Goal: Information Seeking & Learning: Learn about a topic

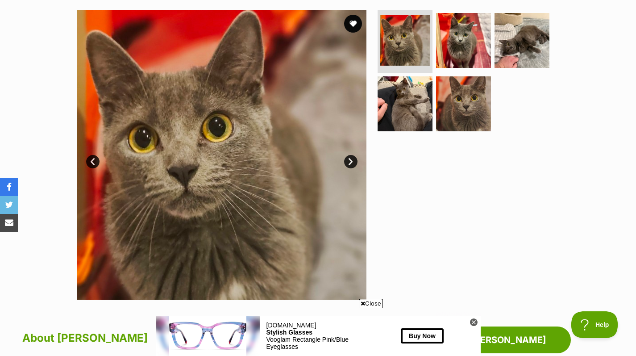
click at [355, 157] on link "Next" at bounding box center [350, 161] width 13 height 13
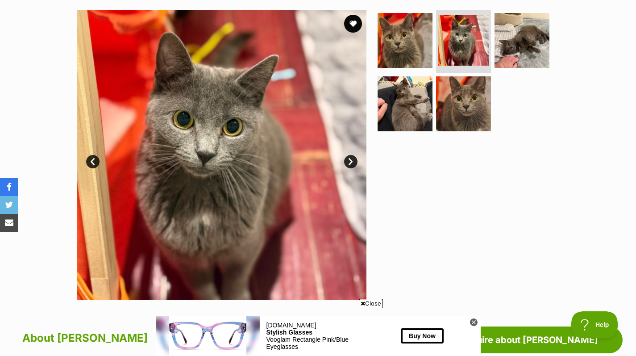
click at [349, 164] on link "Next" at bounding box center [350, 161] width 13 height 13
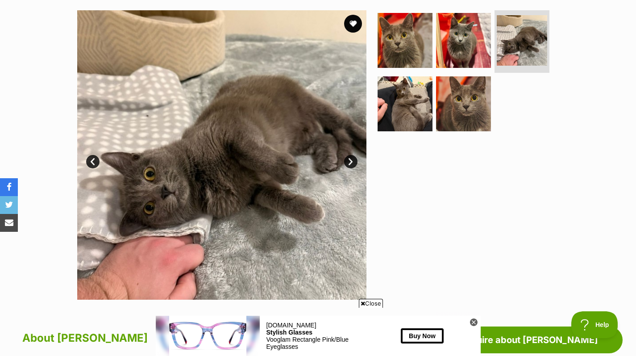
click at [349, 166] on link "Next" at bounding box center [350, 161] width 13 height 13
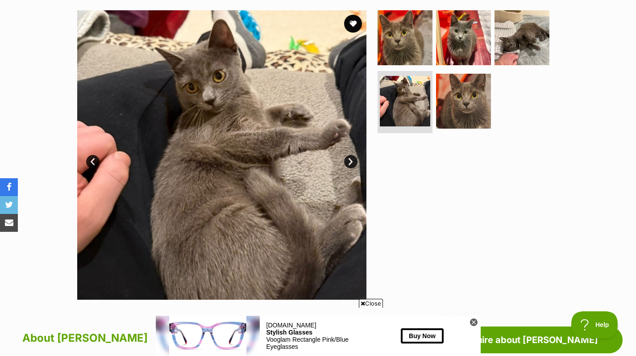
click at [351, 166] on link "Next" at bounding box center [350, 161] width 13 height 13
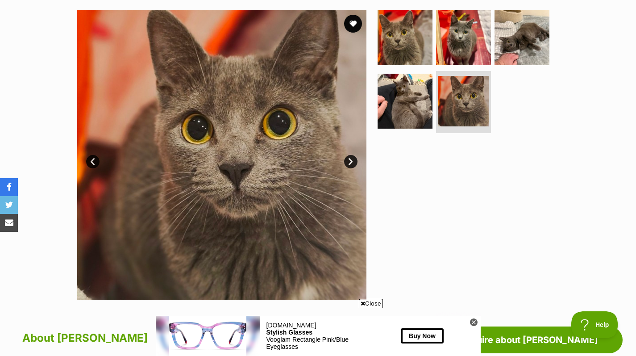
click at [354, 161] on link "Next" at bounding box center [350, 161] width 13 height 13
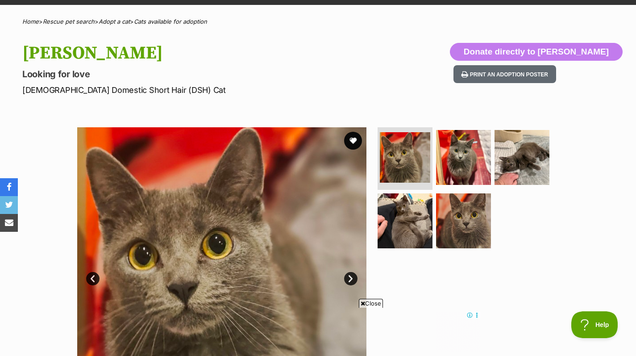
scroll to position [59, 0]
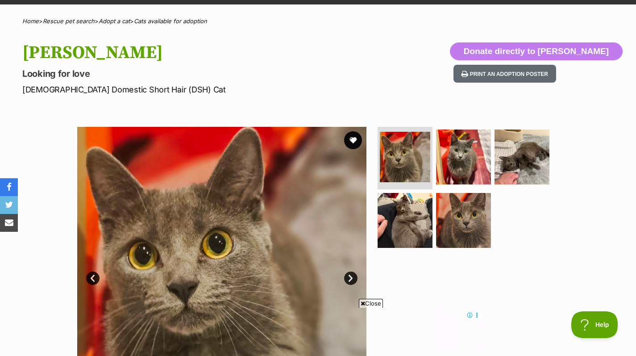
click at [605, 228] on div "Available 1 of 5 images 1 of 5 images 1 of 5 images 1 of 5 images 1 of 5 images…" at bounding box center [318, 264] width 636 height 303
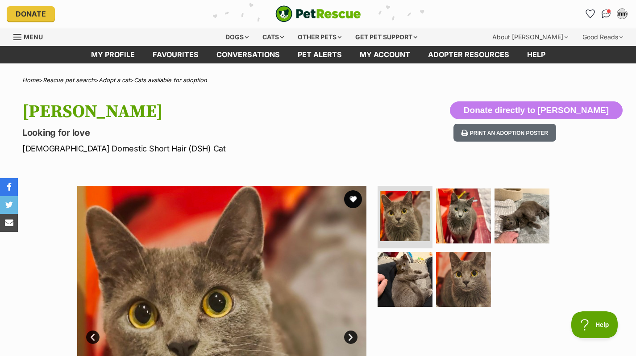
scroll to position [0, 0]
